Goal: Transaction & Acquisition: Purchase product/service

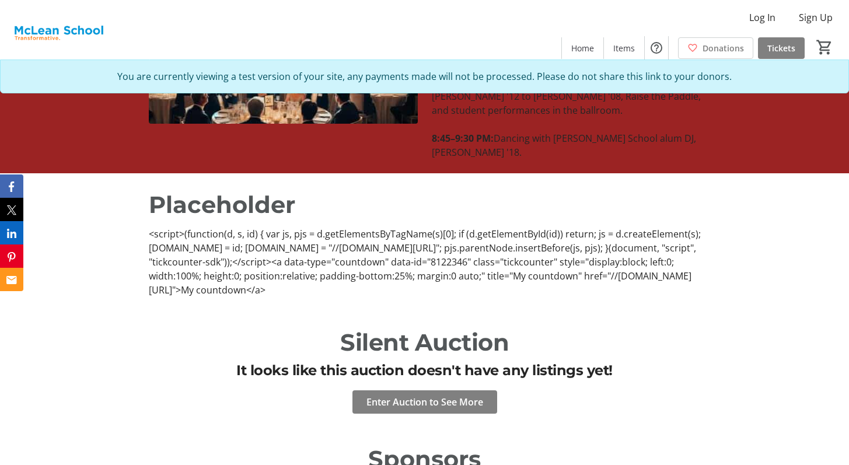
scroll to position [1446, 0]
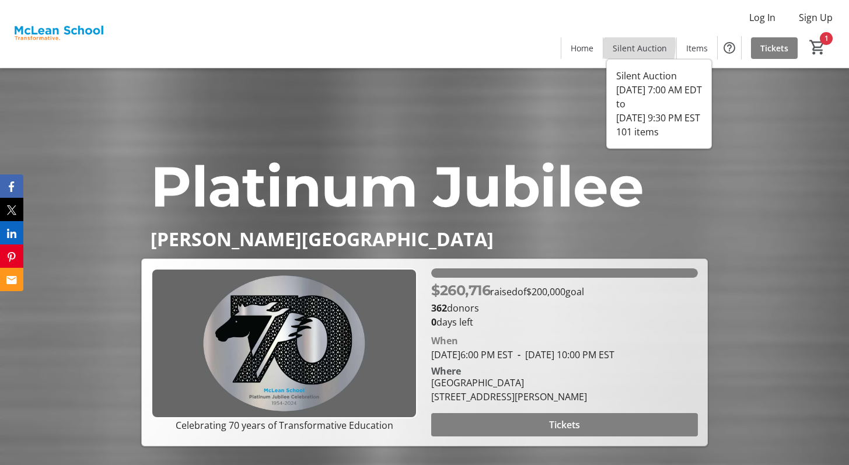
click at [617, 44] on span "Silent Auction" at bounding box center [640, 48] width 54 height 12
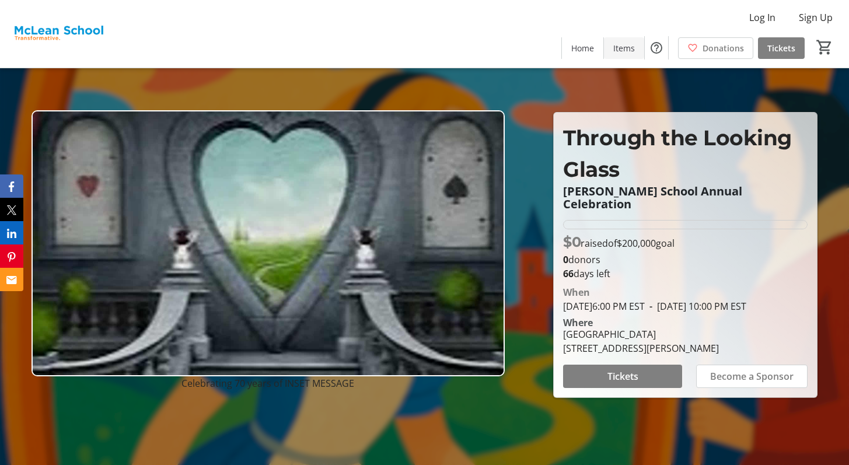
click at [616, 51] on span "Items" at bounding box center [624, 48] width 22 height 12
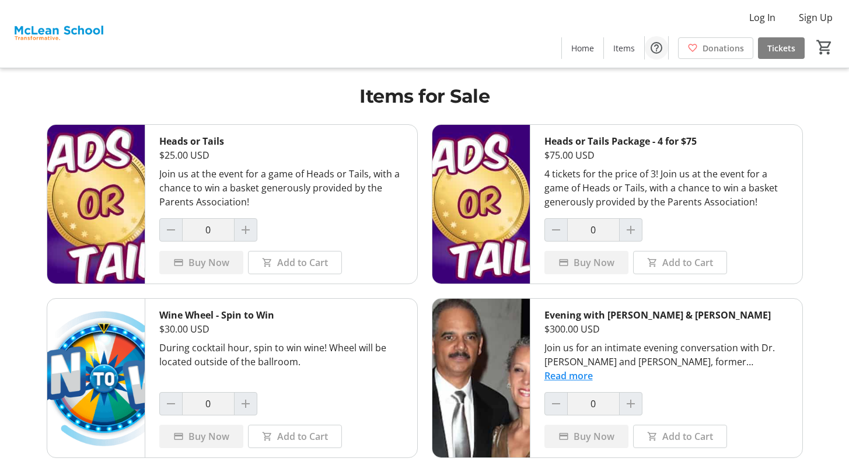
click at [656, 54] on mat-icon "Help" at bounding box center [656, 48] width 14 height 14
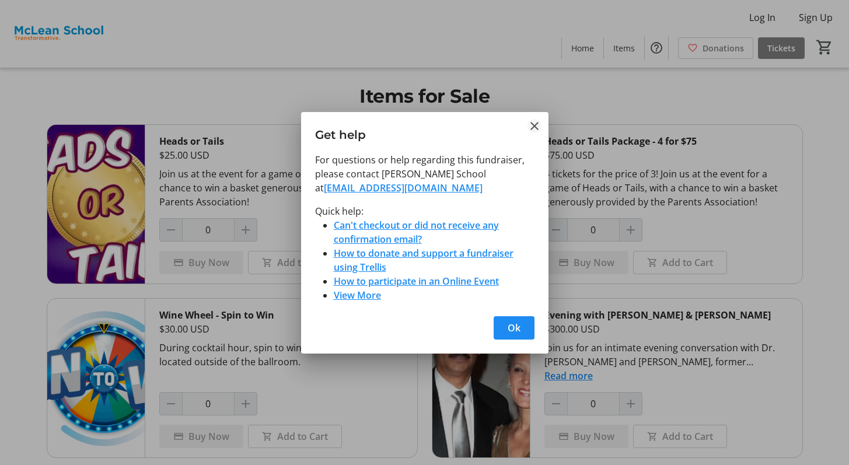
click at [532, 127] on mat-icon "Close" at bounding box center [534, 126] width 14 height 14
